Goal: Information Seeking & Learning: Understand process/instructions

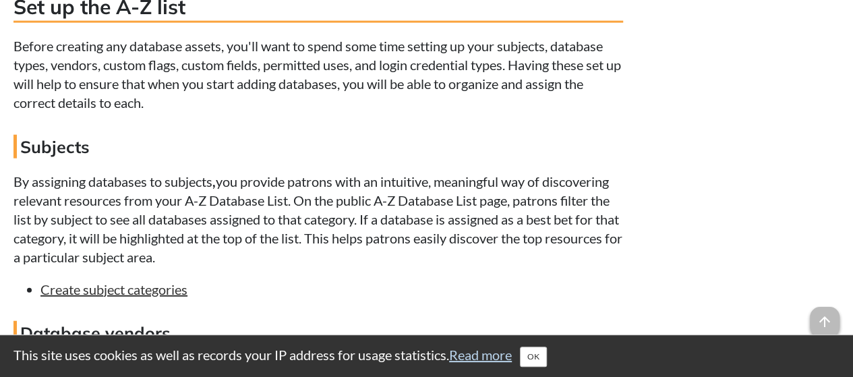
scroll to position [1587, 0]
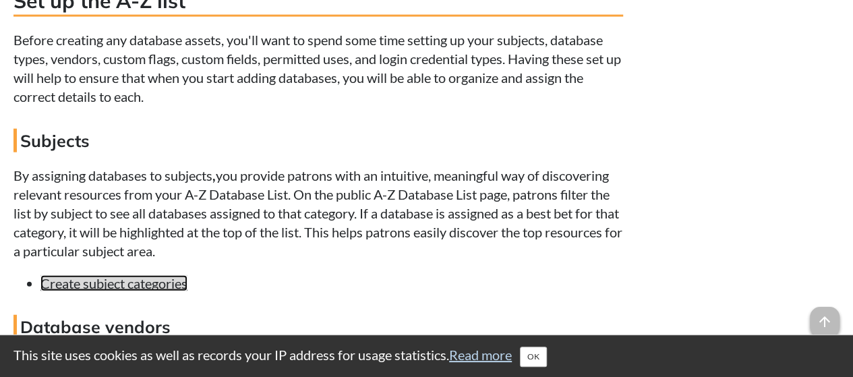
click at [120, 285] on link "Create subject categories" at bounding box center [113, 283] width 147 height 16
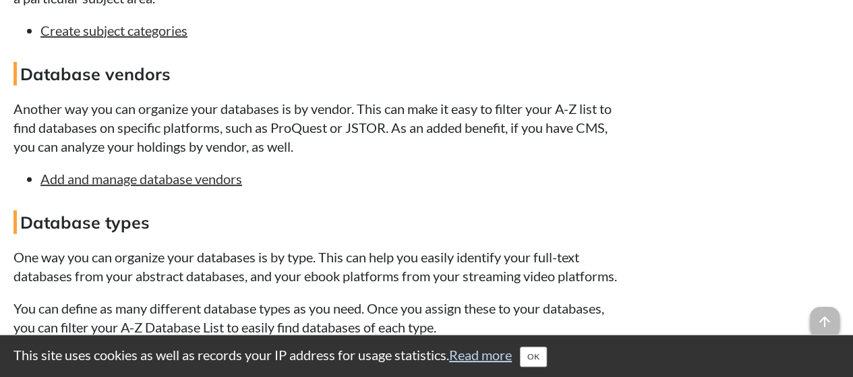
scroll to position [1865, 0]
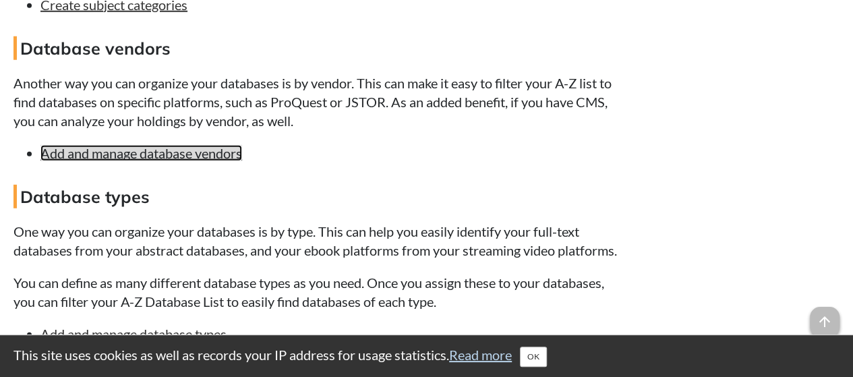
click at [175, 156] on link "Add and manage database vendors" at bounding box center [141, 153] width 202 height 16
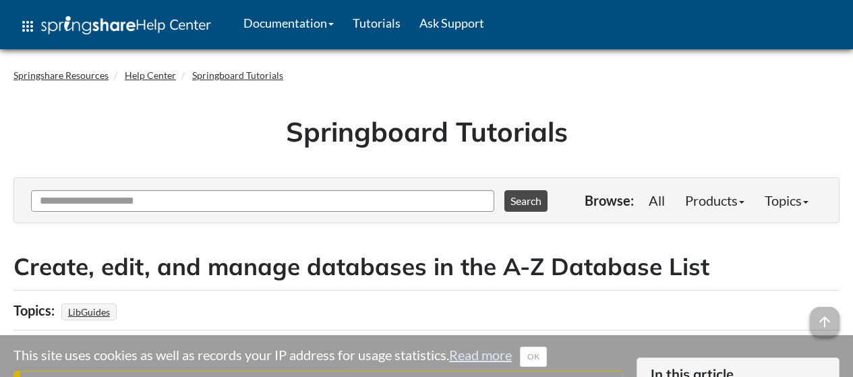
scroll to position [1865, 0]
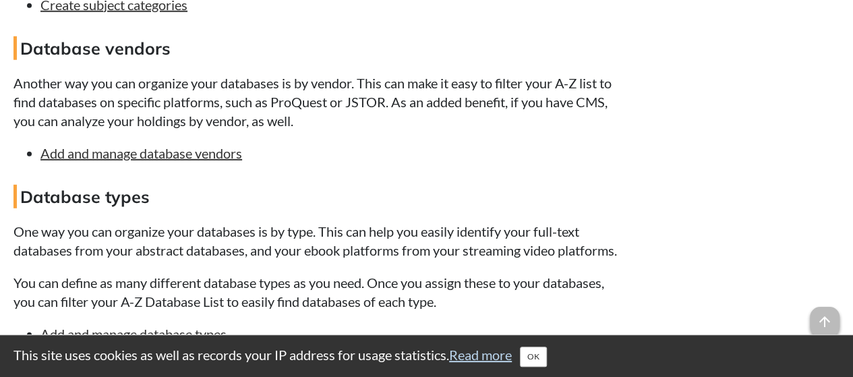
drag, startPoint x: 227, startPoint y: 264, endPoint x: 765, endPoint y: 115, distance: 559.2
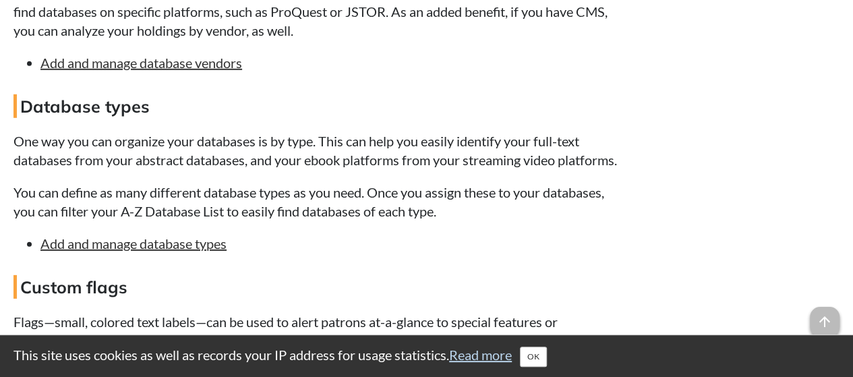
scroll to position [1980, 0]
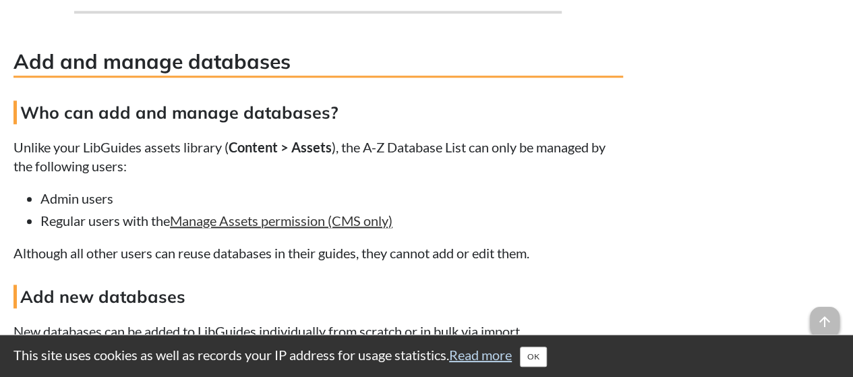
scroll to position [3225, 0]
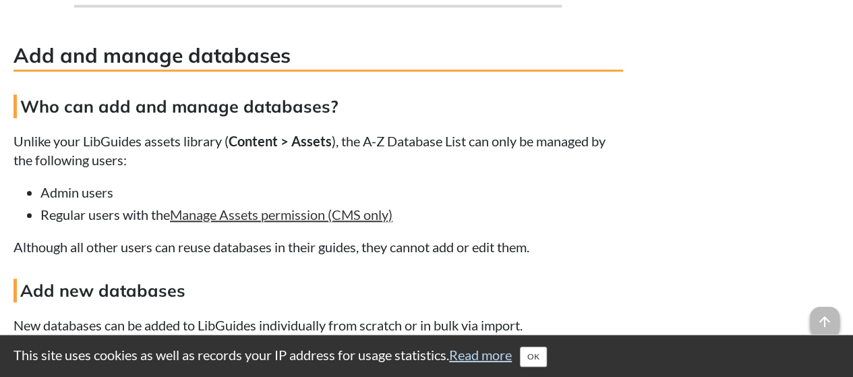
click at [175, 372] on link "Import or update databases in bulk" at bounding box center [140, 380] width 201 height 16
